Goal: Find specific page/section: Find specific page/section

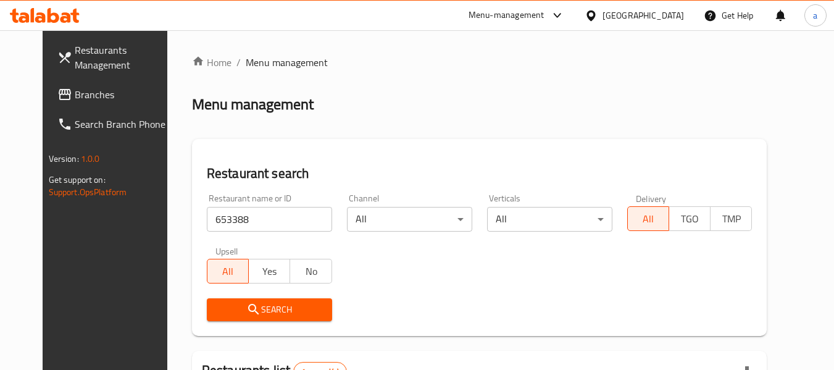
scroll to position [165, 0]
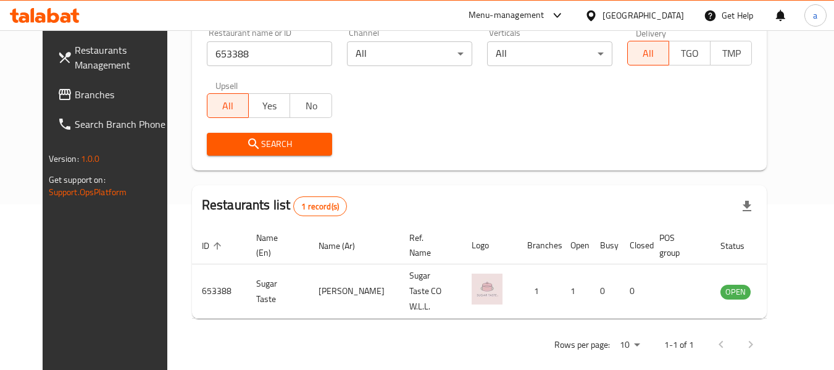
click at [663, 12] on div "[GEOGRAPHIC_DATA]" at bounding box center [642, 16] width 81 height 14
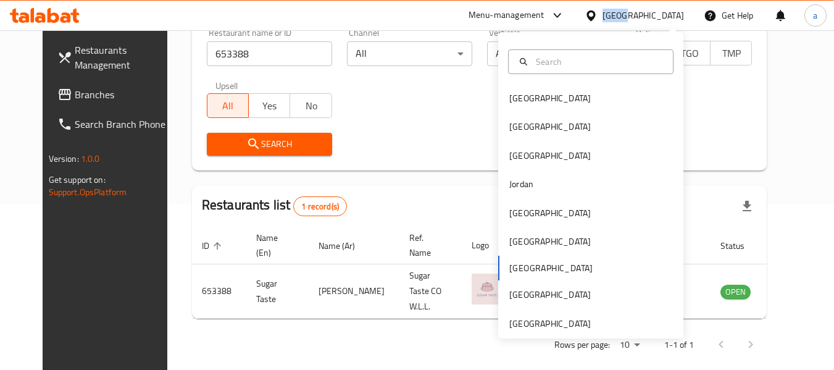
click at [663, 12] on div "[GEOGRAPHIC_DATA]" at bounding box center [642, 16] width 81 height 14
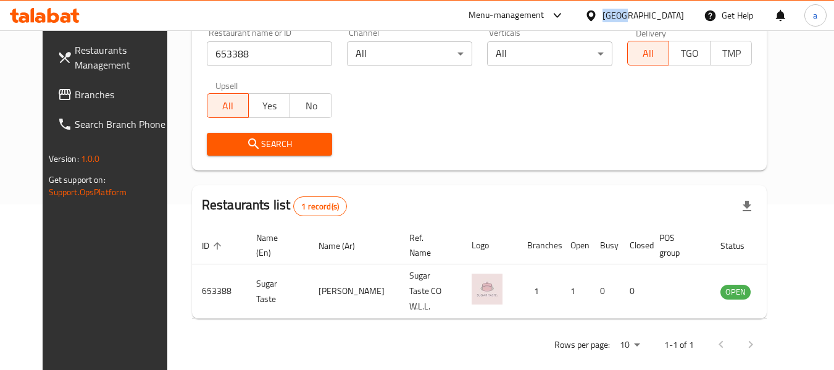
click at [75, 89] on span "Branches" at bounding box center [124, 94] width 98 height 15
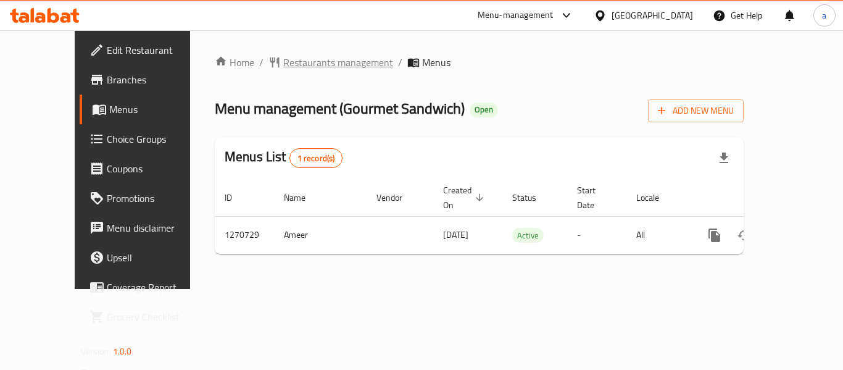
click at [285, 66] on span "Restaurants management" at bounding box center [338, 62] width 110 height 15
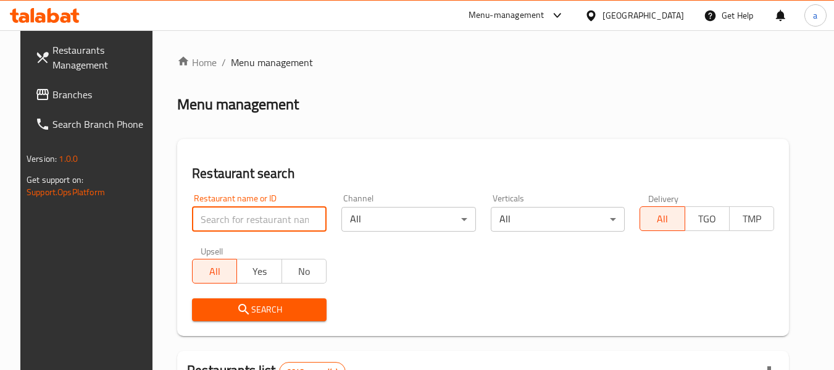
click at [267, 220] on input "search" at bounding box center [259, 219] width 135 height 25
paste input "689334"
type input "689334"
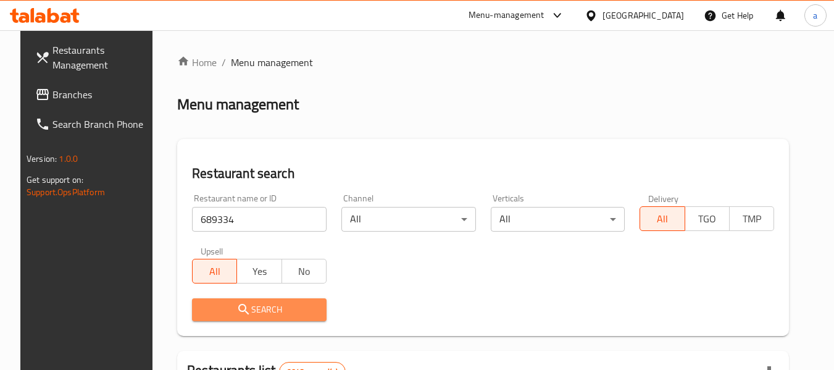
click at [291, 308] on span "Search" at bounding box center [259, 309] width 115 height 15
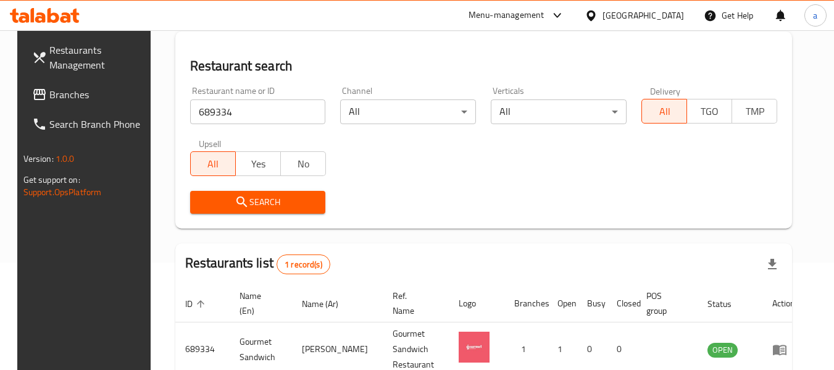
scroll to position [181, 0]
